Goal: Task Accomplishment & Management: Use online tool/utility

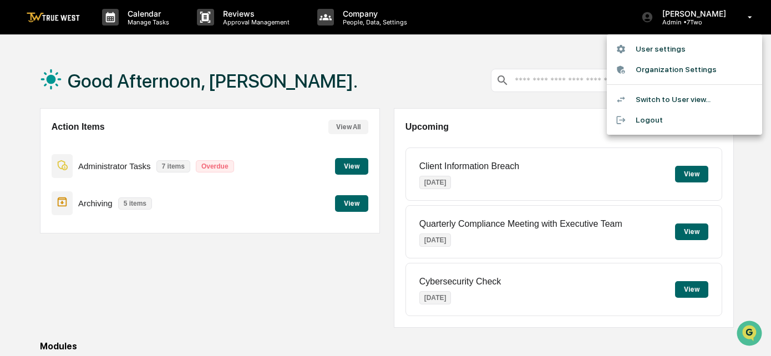
click at [662, 102] on li "Switch to User view..." at bounding box center [684, 99] width 155 height 21
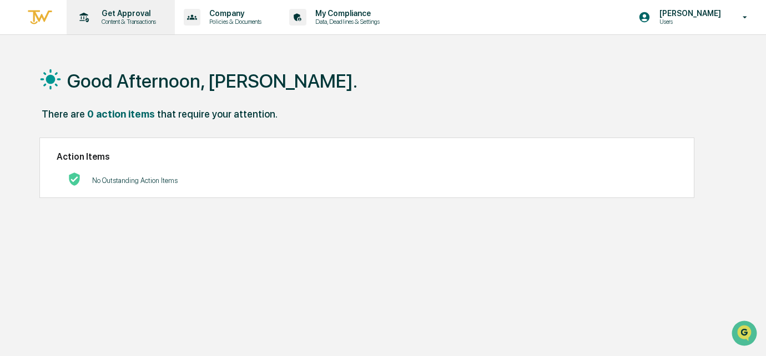
click at [133, 18] on p "Content & Transactions" at bounding box center [127, 22] width 69 height 8
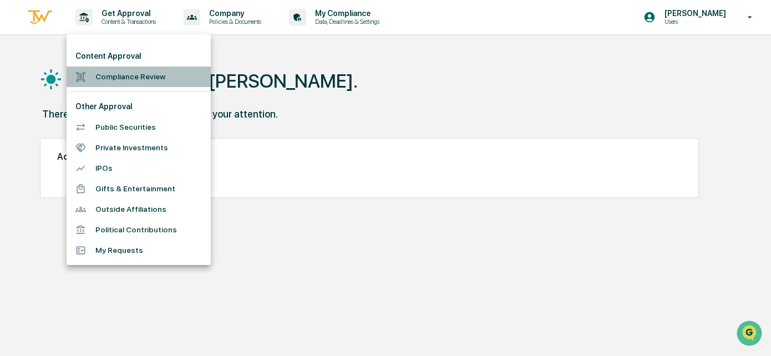
click at [118, 76] on li "Compliance Review" at bounding box center [139, 77] width 144 height 21
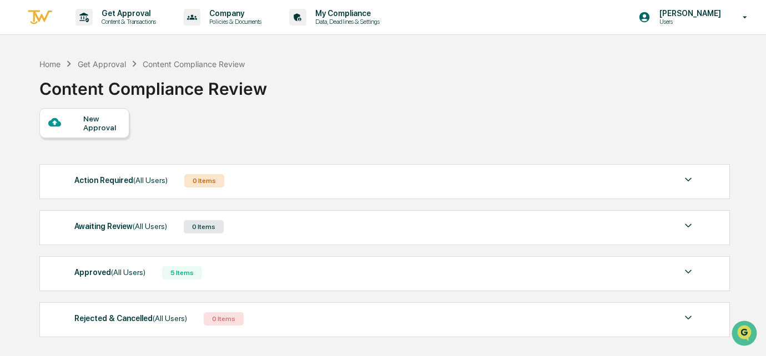
click at [98, 125] on div "New Approval" at bounding box center [101, 123] width 37 height 18
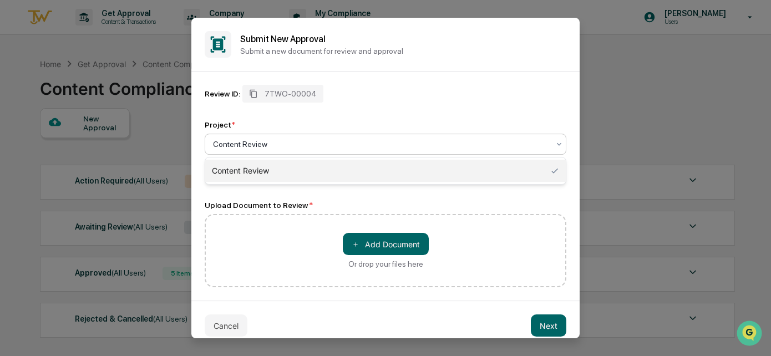
click at [544, 141] on div at bounding box center [381, 144] width 336 height 11
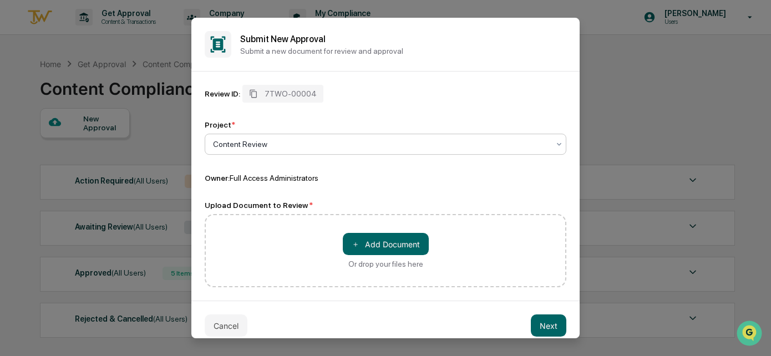
click at [472, 145] on div at bounding box center [381, 144] width 336 height 11
type input "*"
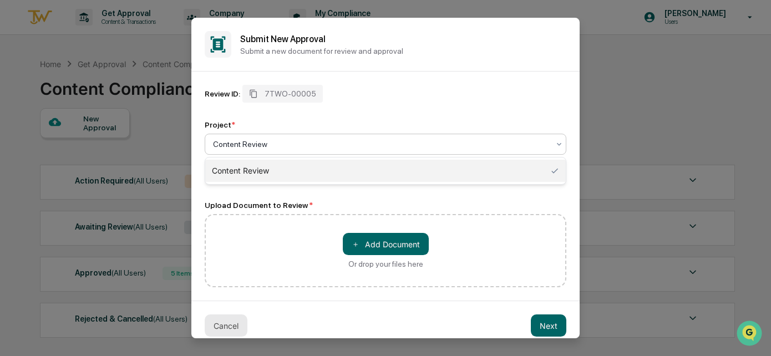
click at [231, 324] on button "Cancel" at bounding box center [226, 326] width 43 height 22
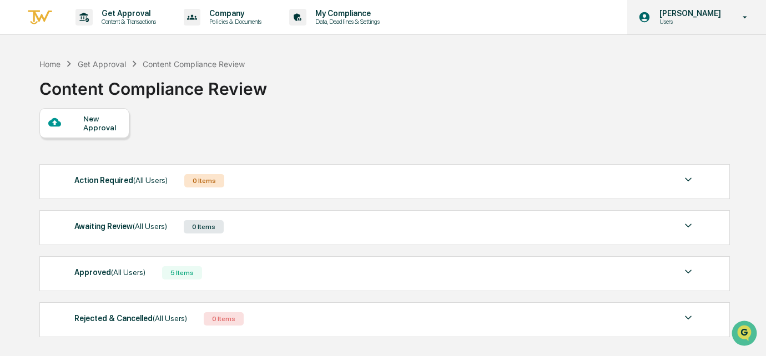
click at [689, 19] on p "Users" at bounding box center [688, 22] width 76 height 8
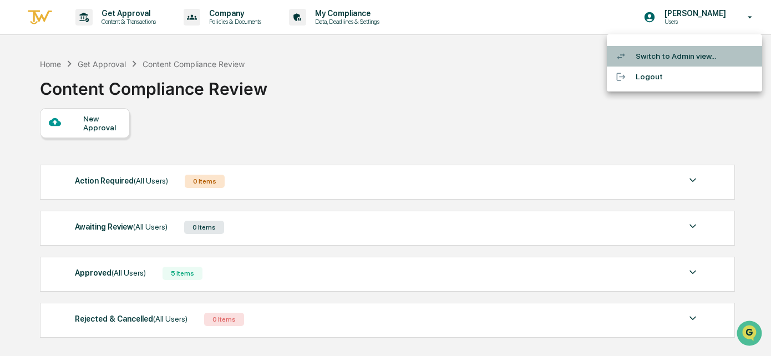
click at [657, 58] on li "Switch to Admin view..." at bounding box center [684, 56] width 155 height 21
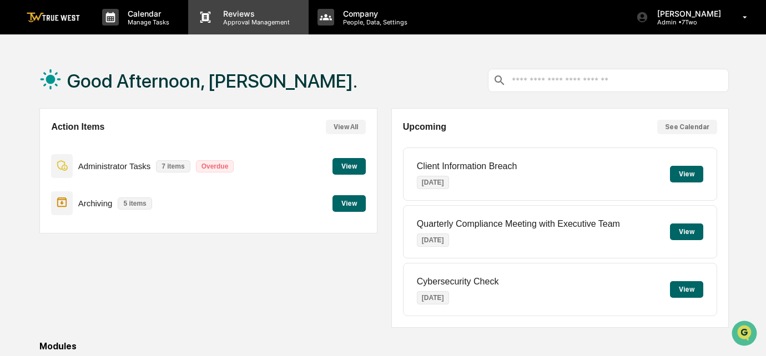
click at [242, 17] on p "Reviews" at bounding box center [254, 13] width 81 height 9
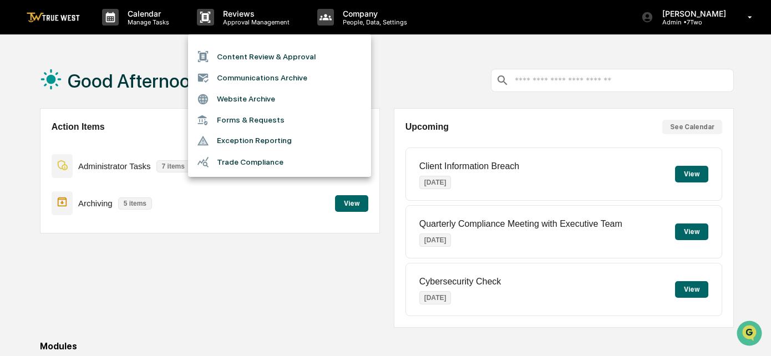
click at [263, 57] on li "Content Review & Approval" at bounding box center [279, 56] width 183 height 21
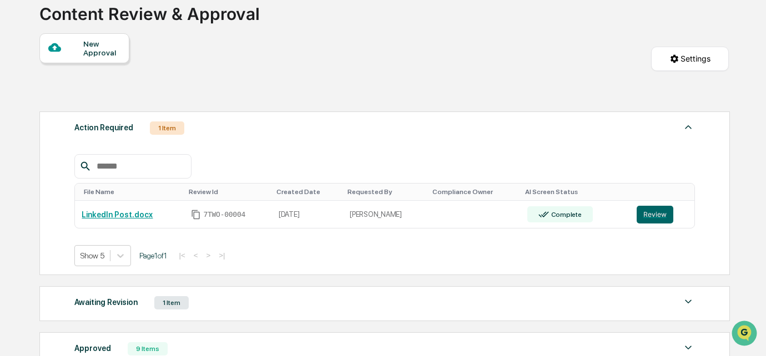
scroll to position [115, 0]
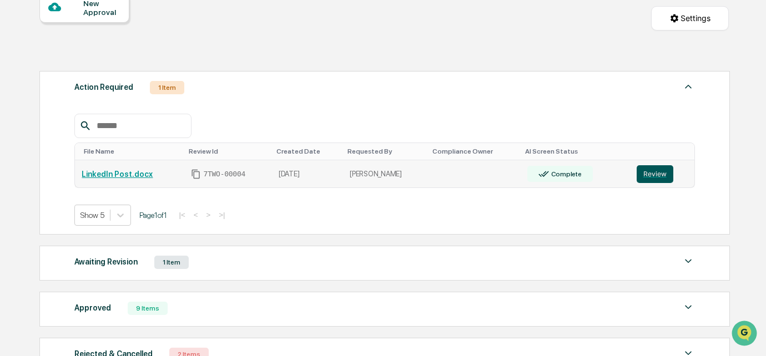
click at [650, 171] on button "Review" at bounding box center [654, 174] width 37 height 18
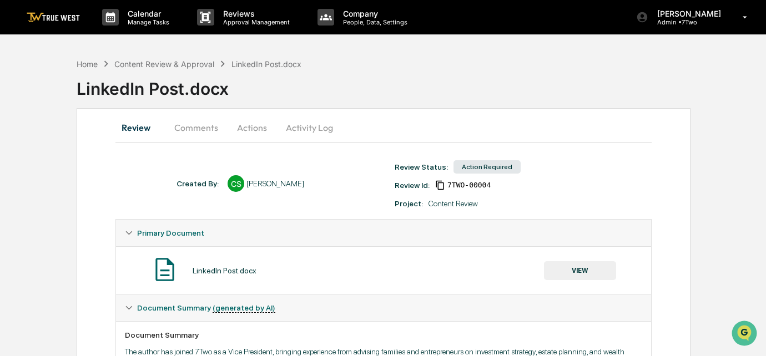
click at [248, 130] on button "Actions" at bounding box center [252, 127] width 50 height 27
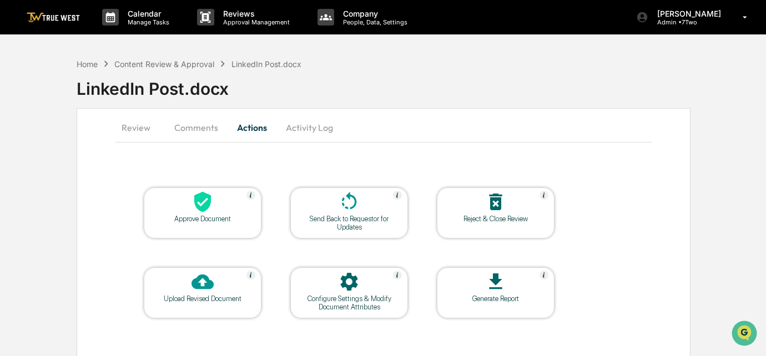
click at [201, 208] on icon at bounding box center [202, 202] width 17 height 21
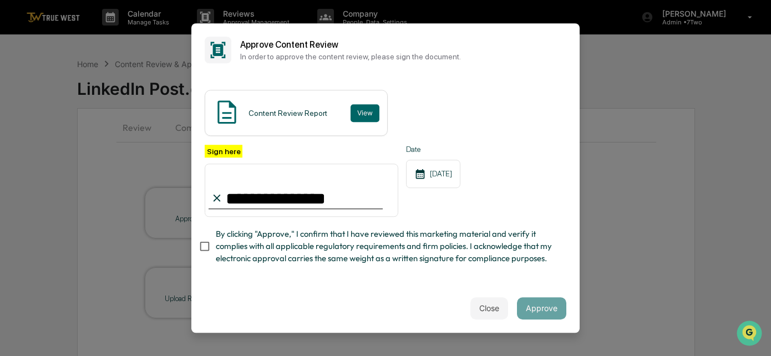
type input "**********"
click at [540, 306] on button "Approve" at bounding box center [541, 308] width 49 height 22
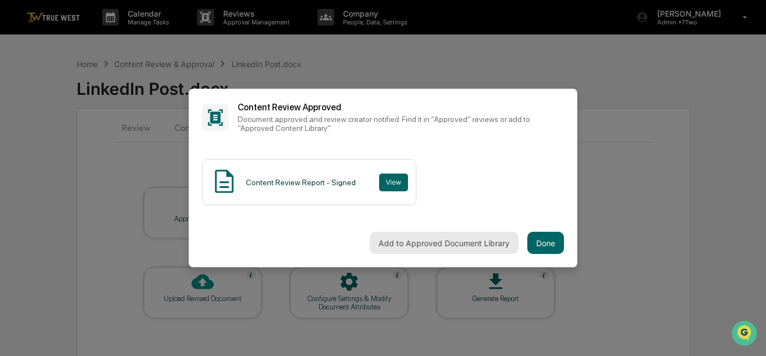
click at [487, 244] on button "Add to Approved Document Library" at bounding box center [443, 243] width 149 height 22
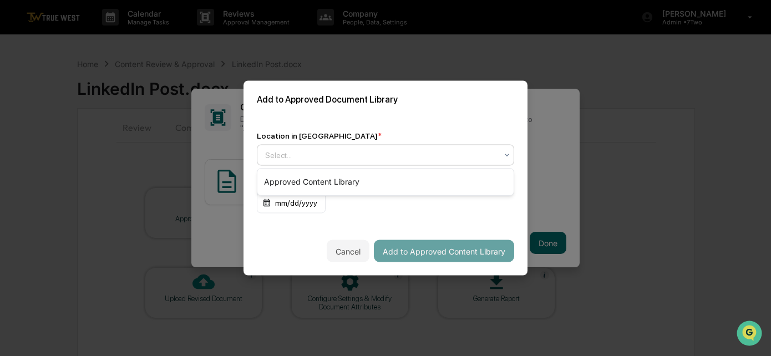
click at [337, 148] on div "Select..." at bounding box center [381, 156] width 243 height 16
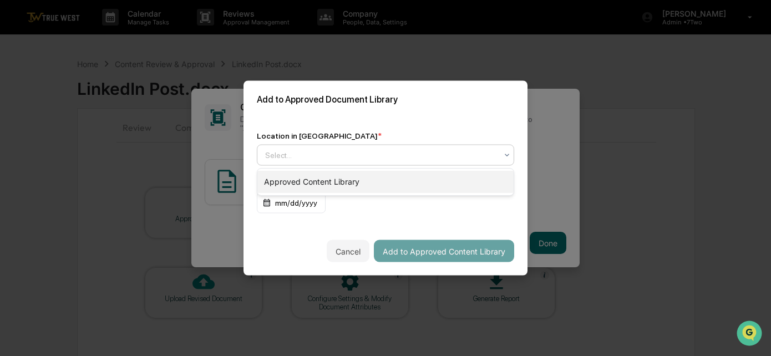
click at [320, 176] on div "Approved Content Library" at bounding box center [385, 182] width 256 height 22
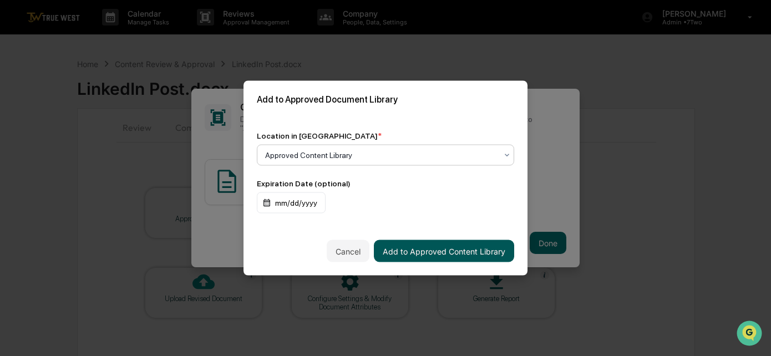
click at [425, 249] on button "Add to Approved Content Library" at bounding box center [444, 251] width 140 height 22
